Goal: Information Seeking & Learning: Learn about a topic

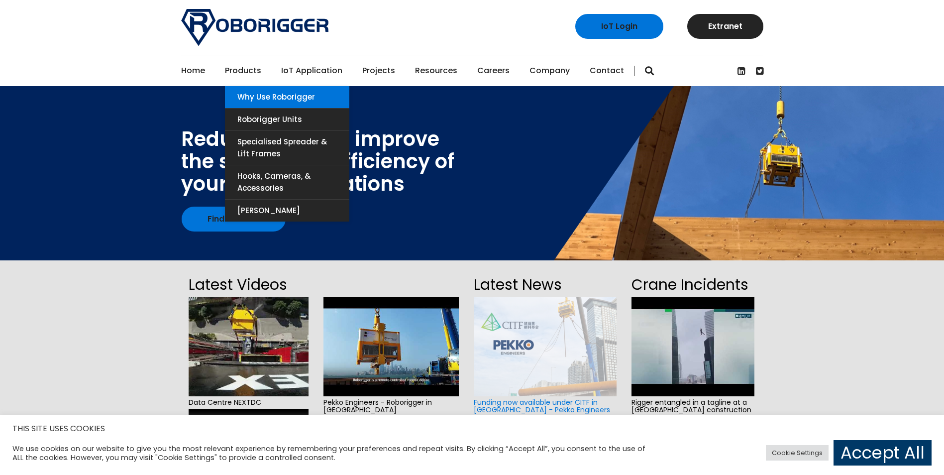
click at [270, 92] on link "Why use Roborigger" at bounding box center [287, 97] width 124 height 22
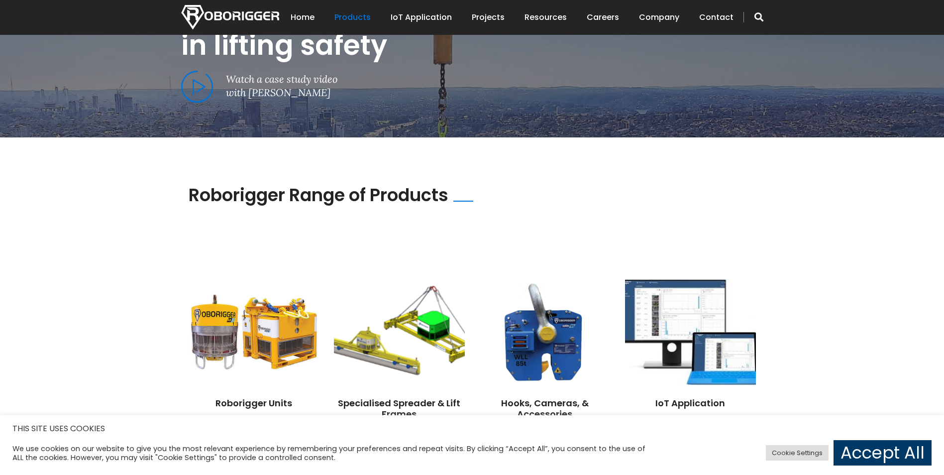
scroll to position [746, 0]
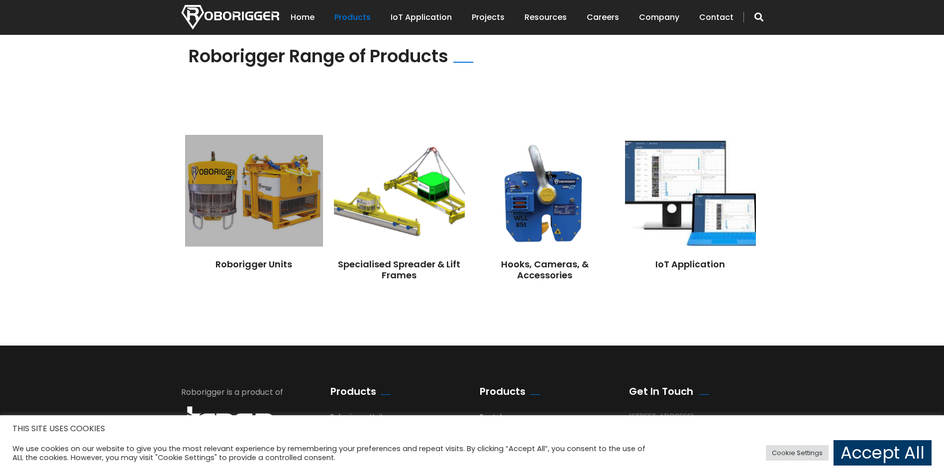
click at [258, 217] on img at bounding box center [253, 190] width 137 height 111
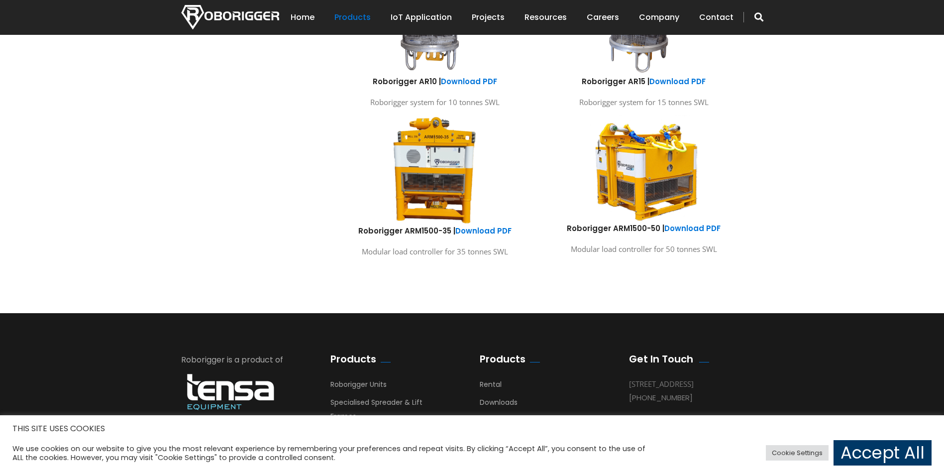
scroll to position [697, 0]
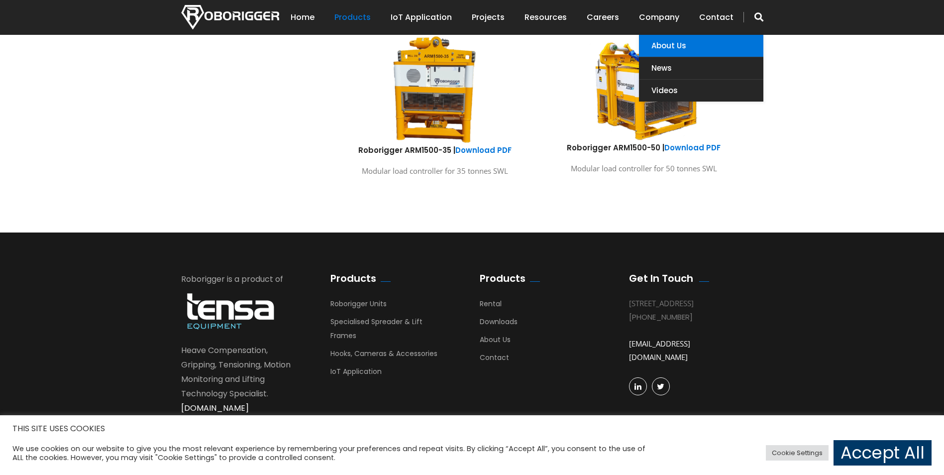
drag, startPoint x: 666, startPoint y: 47, endPoint x: 646, endPoint y: 53, distance: 20.3
click at [666, 47] on link "About Us" at bounding box center [701, 46] width 124 height 22
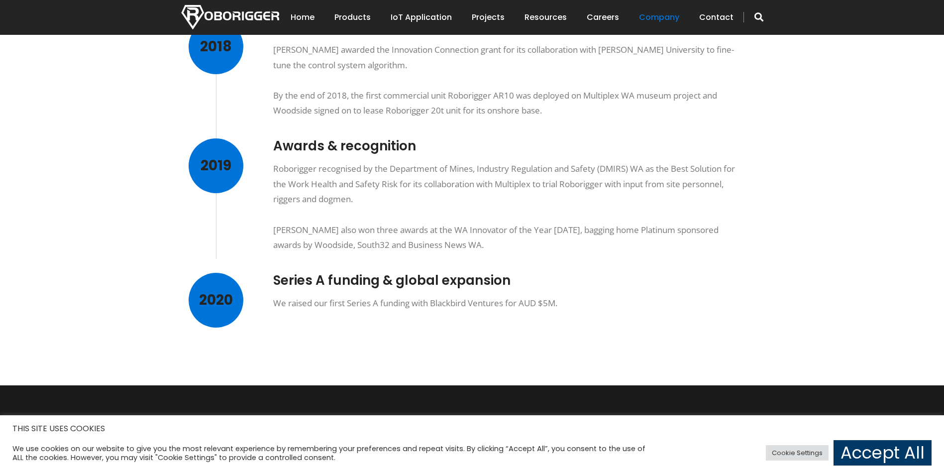
scroll to position [647, 0]
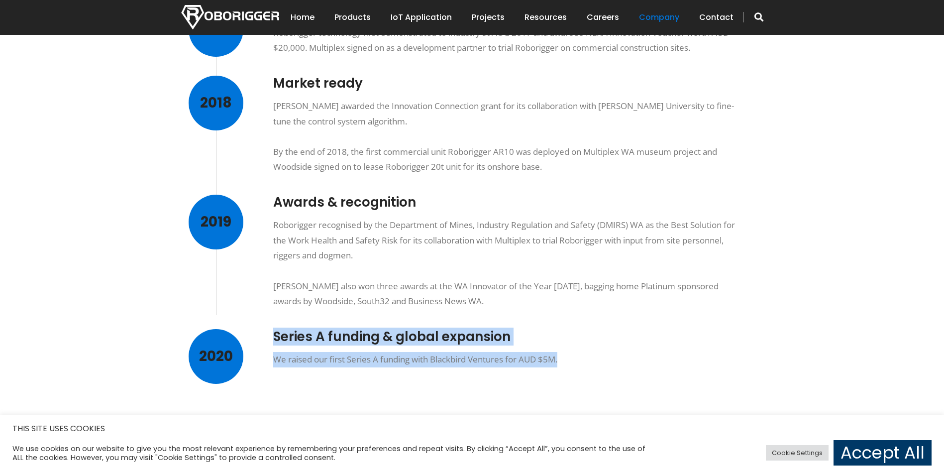
drag, startPoint x: 560, startPoint y: 357, endPoint x: 272, endPoint y: 334, distance: 288.5
click at [272, 334] on div "2020 Series A funding & global expansion We raised our first Series A funding w…" at bounding box center [465, 348] width 552 height 38
click at [548, 324] on div "Our Story Our mission is to make lifting operations safer and more efficient fo…" at bounding box center [464, 45] width 567 height 644
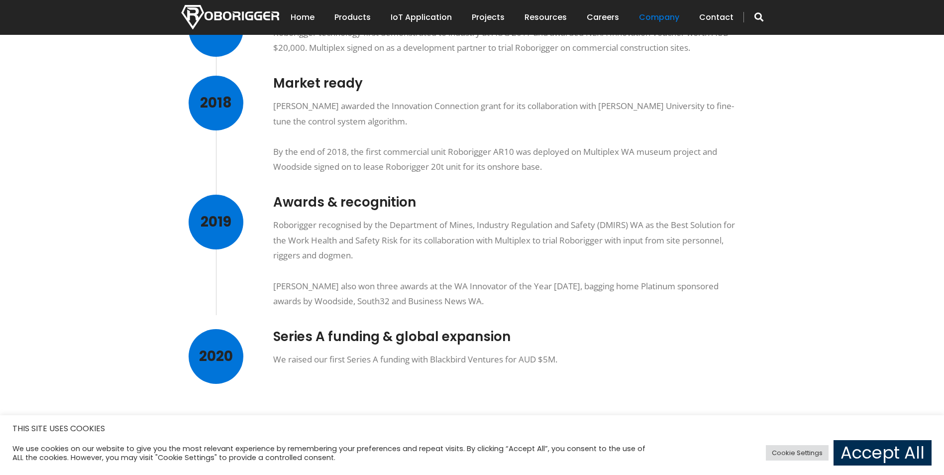
click at [873, 456] on link "Accept All" at bounding box center [882, 452] width 98 height 25
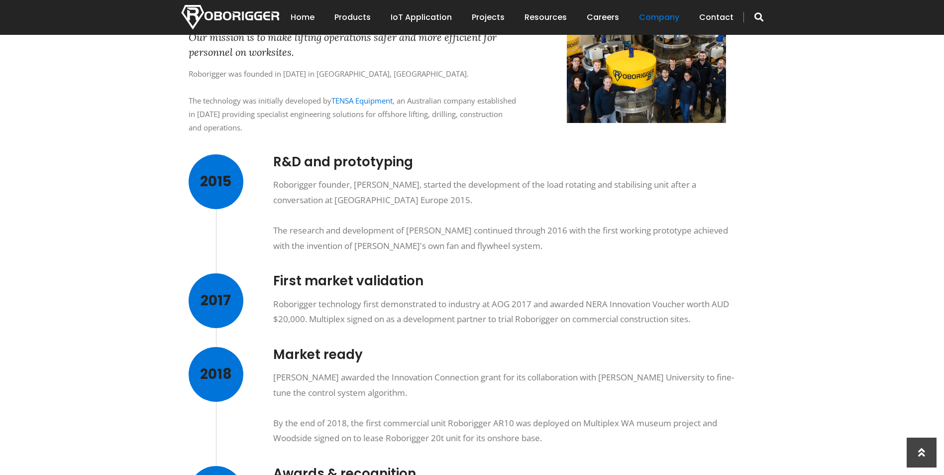
scroll to position [249, 0]
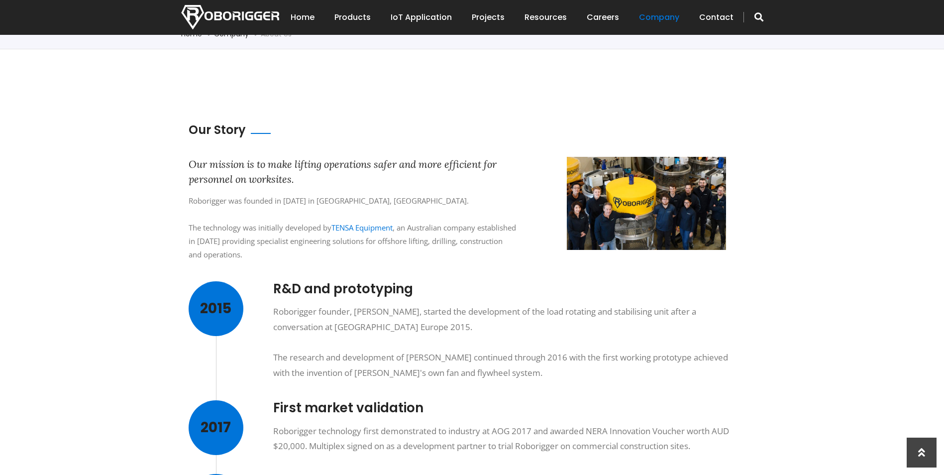
click at [624, 209] on img at bounding box center [646, 203] width 159 height 93
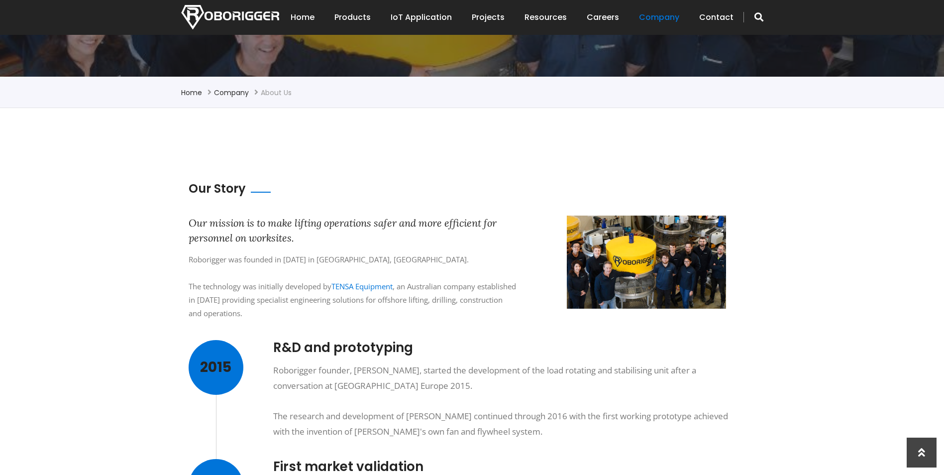
scroll to position [149, 0]
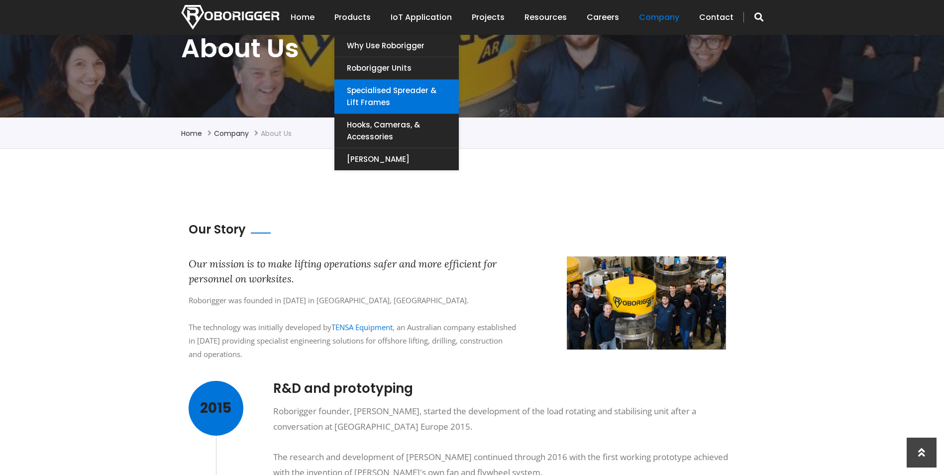
click at [397, 91] on link "Specialised Spreader & Lift Frames" at bounding box center [396, 97] width 124 height 34
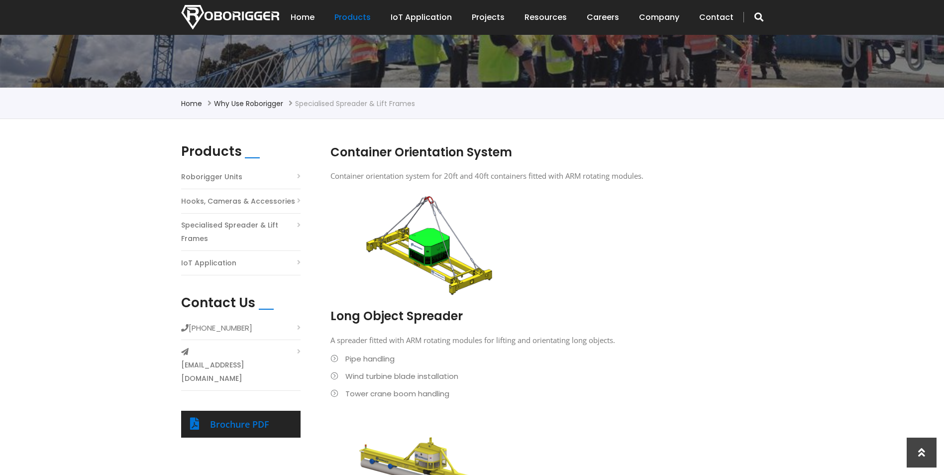
scroll to position [149, 0]
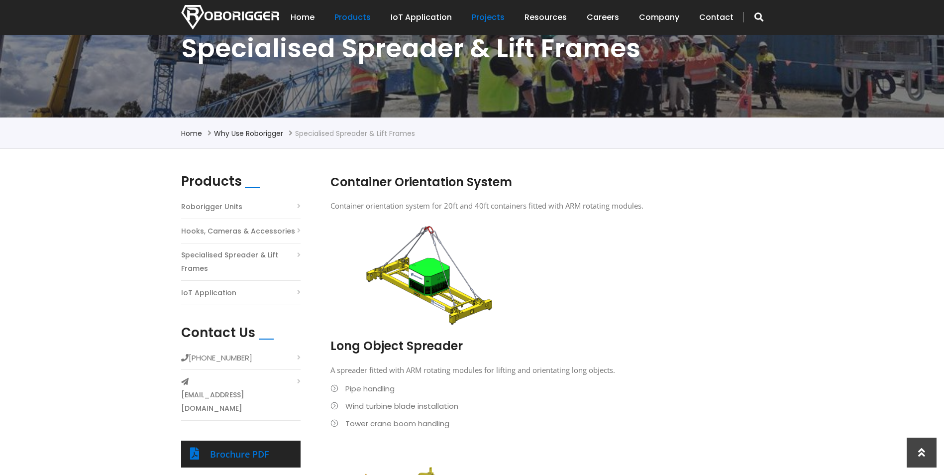
click at [493, 18] on link "Projects" at bounding box center [488, 17] width 33 height 31
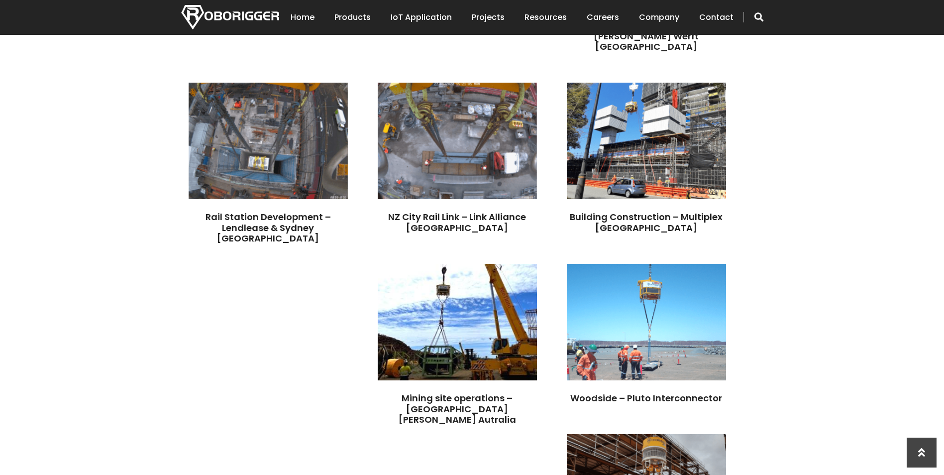
scroll to position [945, 0]
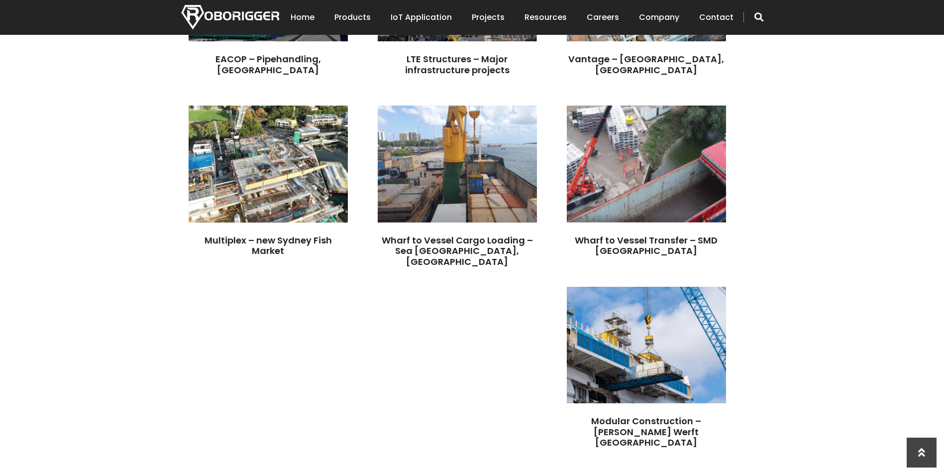
scroll to position [149, 0]
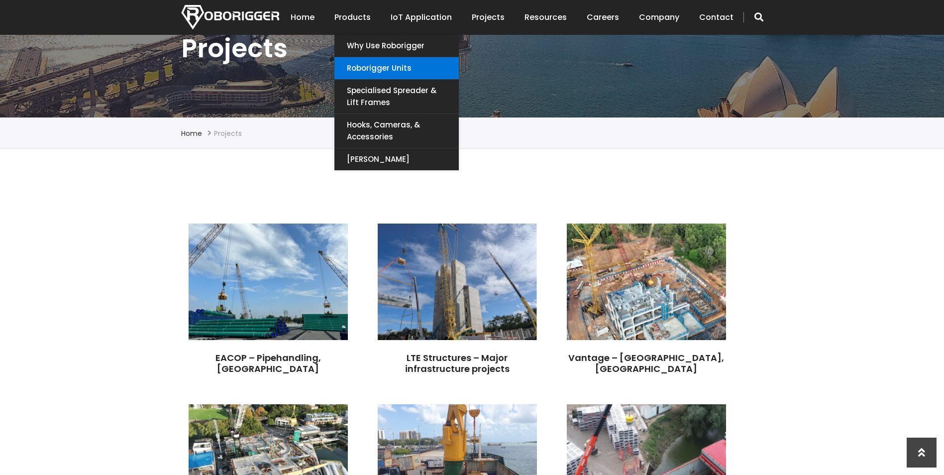
click at [393, 72] on link "Roborigger Units" at bounding box center [396, 68] width 124 height 22
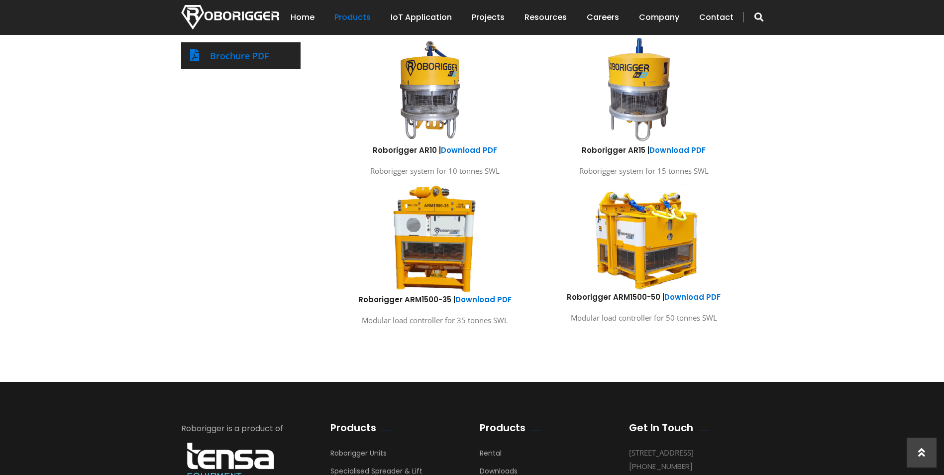
scroll to position [199, 0]
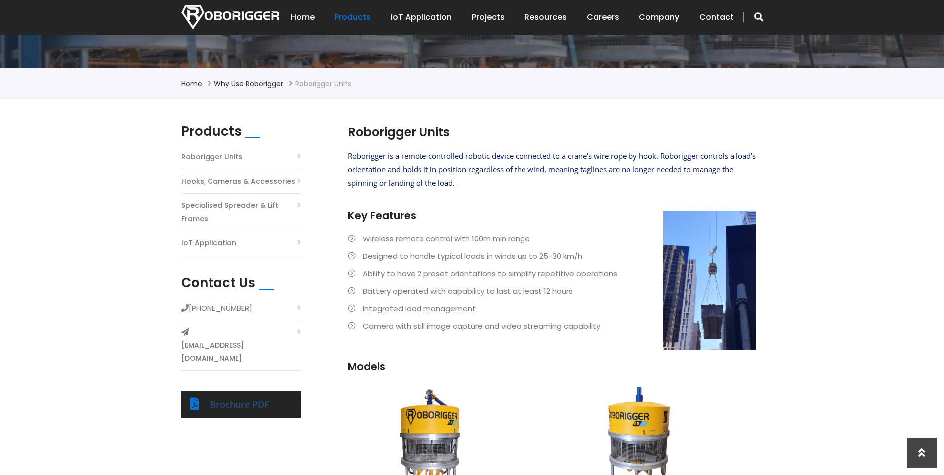
drag, startPoint x: 243, startPoint y: 376, endPoint x: 537, endPoint y: 370, distance: 294.1
click at [243, 398] on link "Brochure PDF" at bounding box center [239, 404] width 59 height 12
